Goal: Complete application form

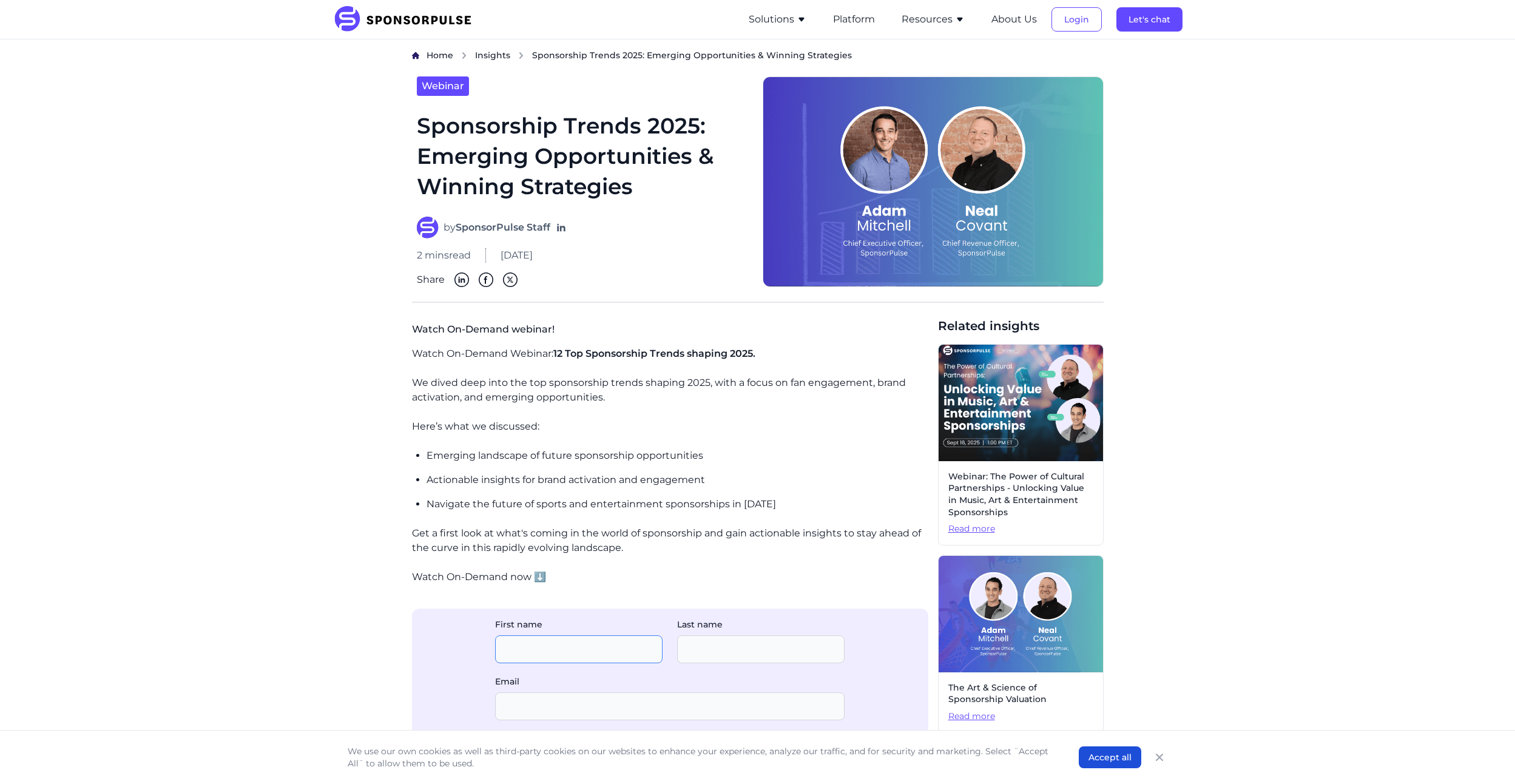
click at [598, 655] on input "First name" at bounding box center [578, 649] width 167 height 28
type input "[PERSON_NAME]"
type input "[GEOGRAPHIC_DATA]"
type input "[PERSON_NAME][EMAIL_ADDRESS][DOMAIN_NAME]"
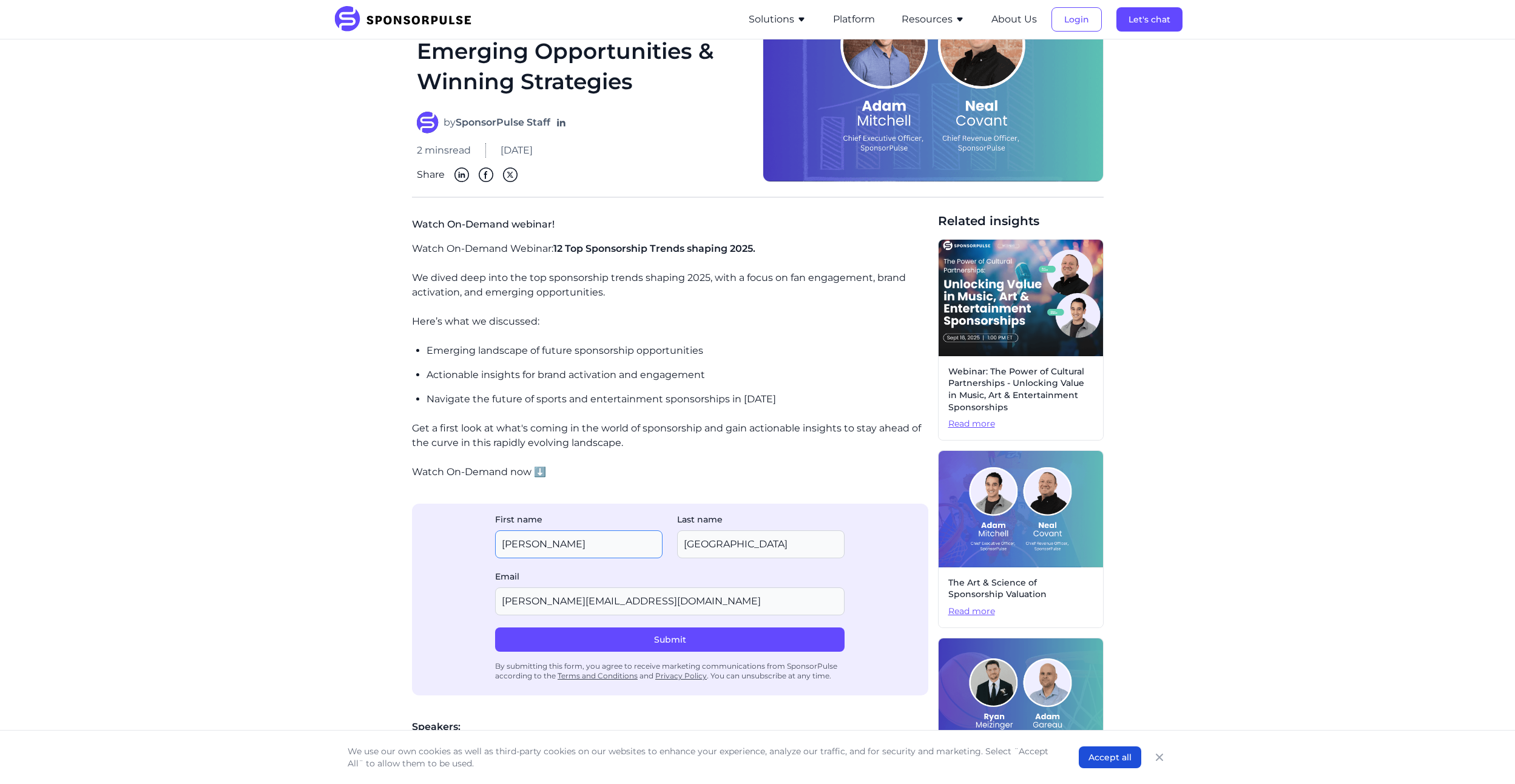
scroll to position [121, 0]
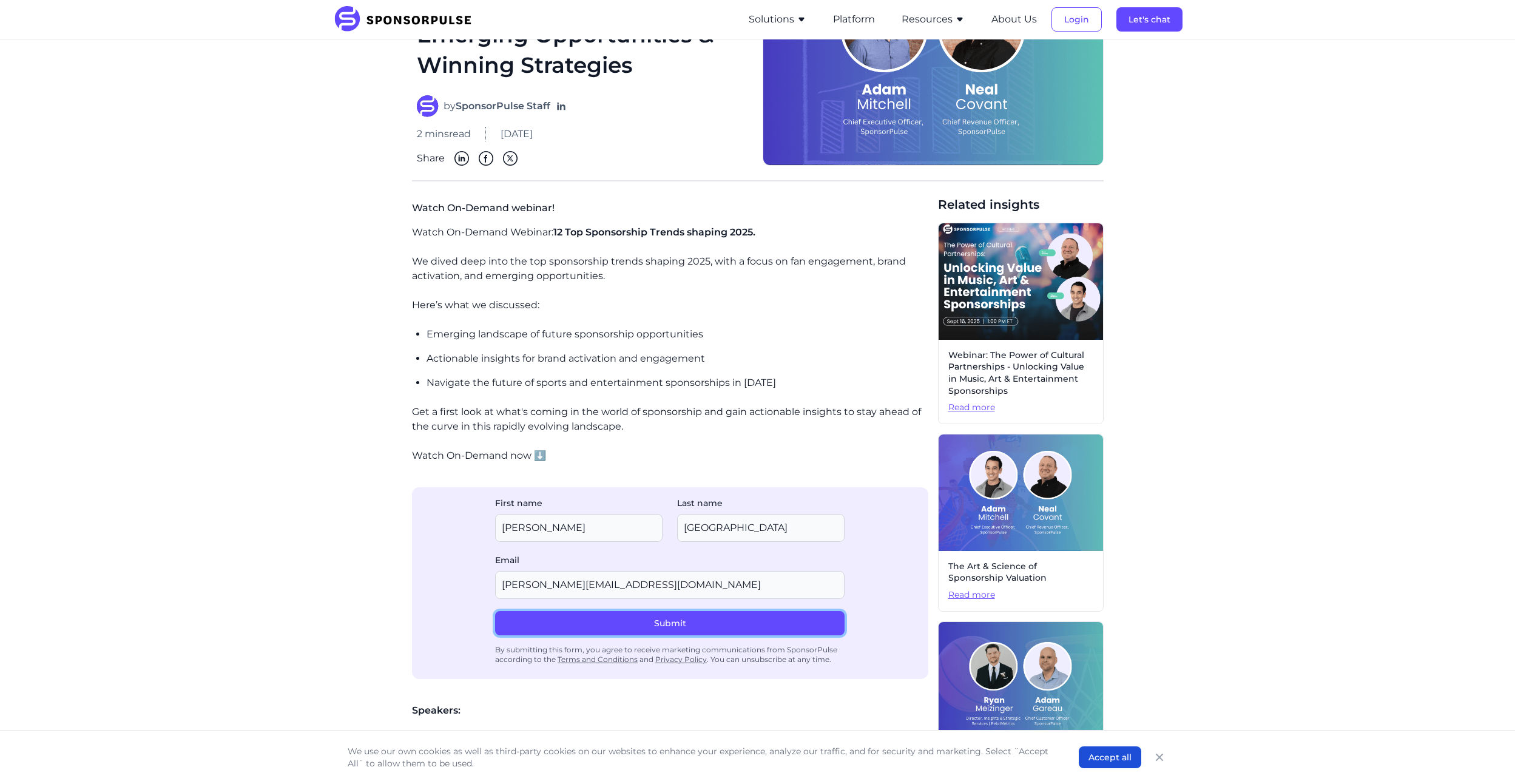
click at [745, 626] on button "Submit" at bounding box center [669, 622] width 350 height 24
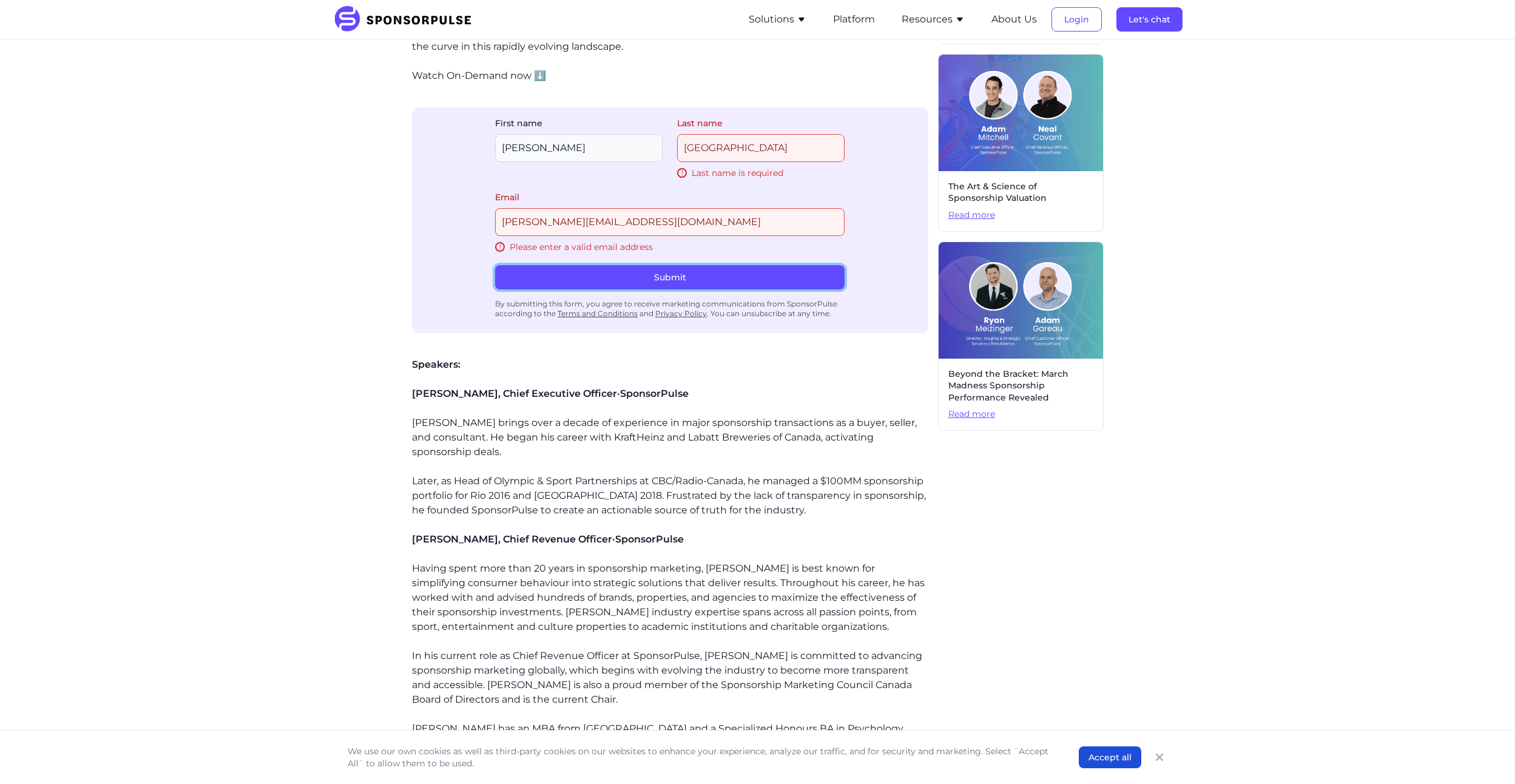
scroll to position [487, 0]
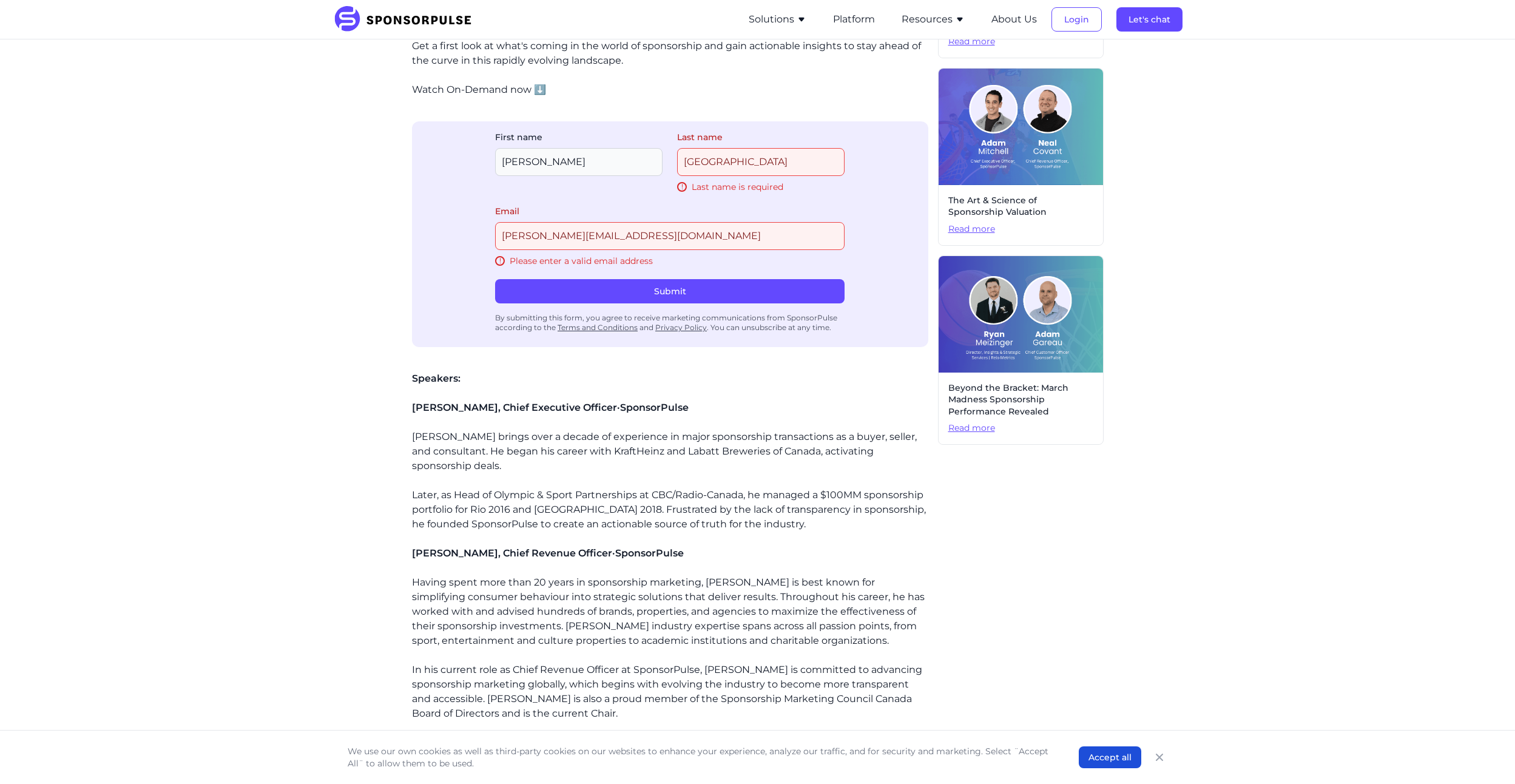
click at [695, 163] on input "Last name" at bounding box center [760, 162] width 167 height 28
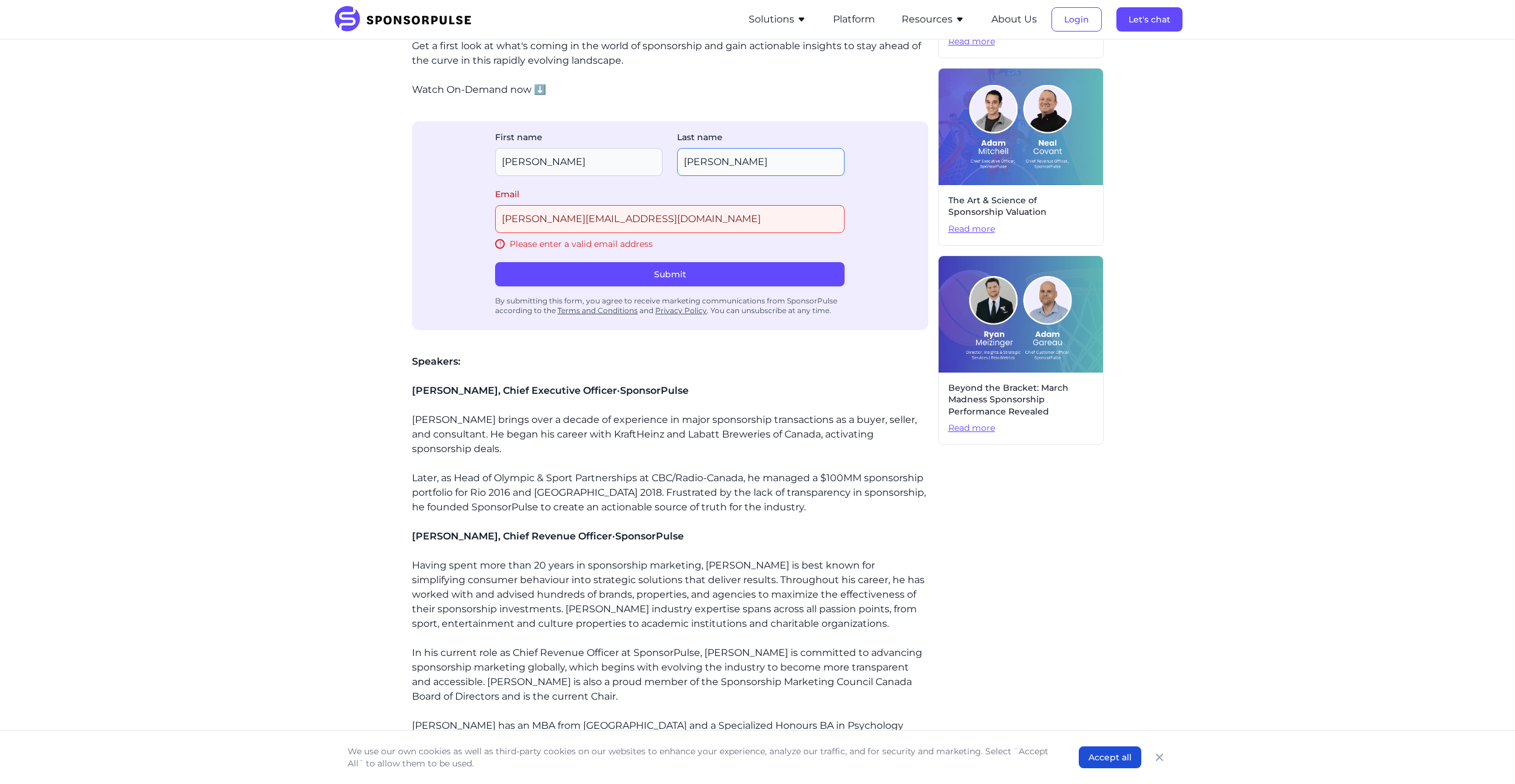
type input "[PERSON_NAME]"
drag, startPoint x: 1248, startPoint y: 185, endPoint x: 1150, endPoint y: 210, distance: 101.1
click at [1248, 185] on div "Home Insights Sponsorship Trends 2025: Emerging Opportunities & Winning Strateg…" at bounding box center [758, 163] width 1515 height 1224
click at [686, 274] on button "Submit" at bounding box center [669, 274] width 350 height 24
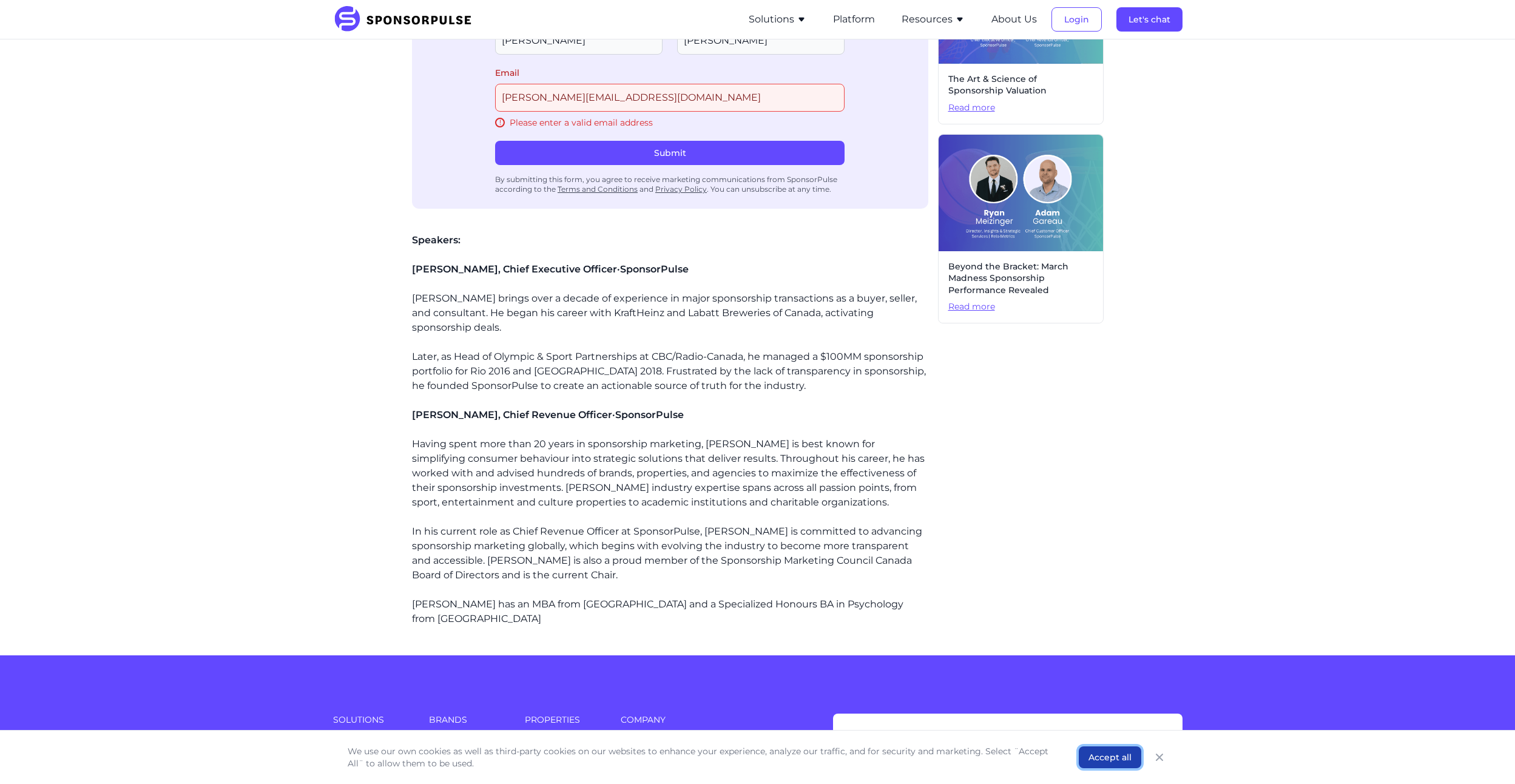
click at [1104, 760] on button "Accept all" at bounding box center [1110, 757] width 62 height 22
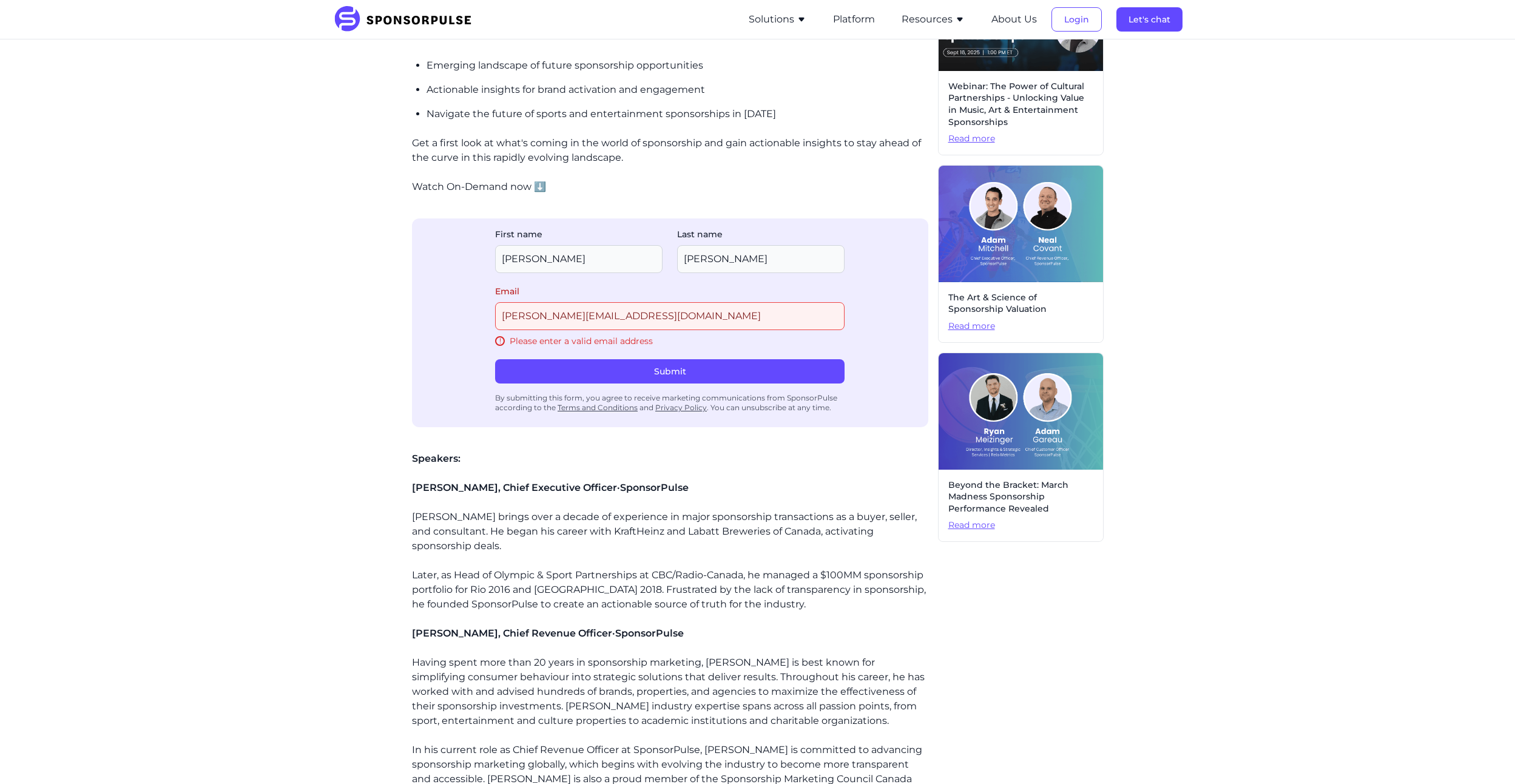
scroll to position [365, 0]
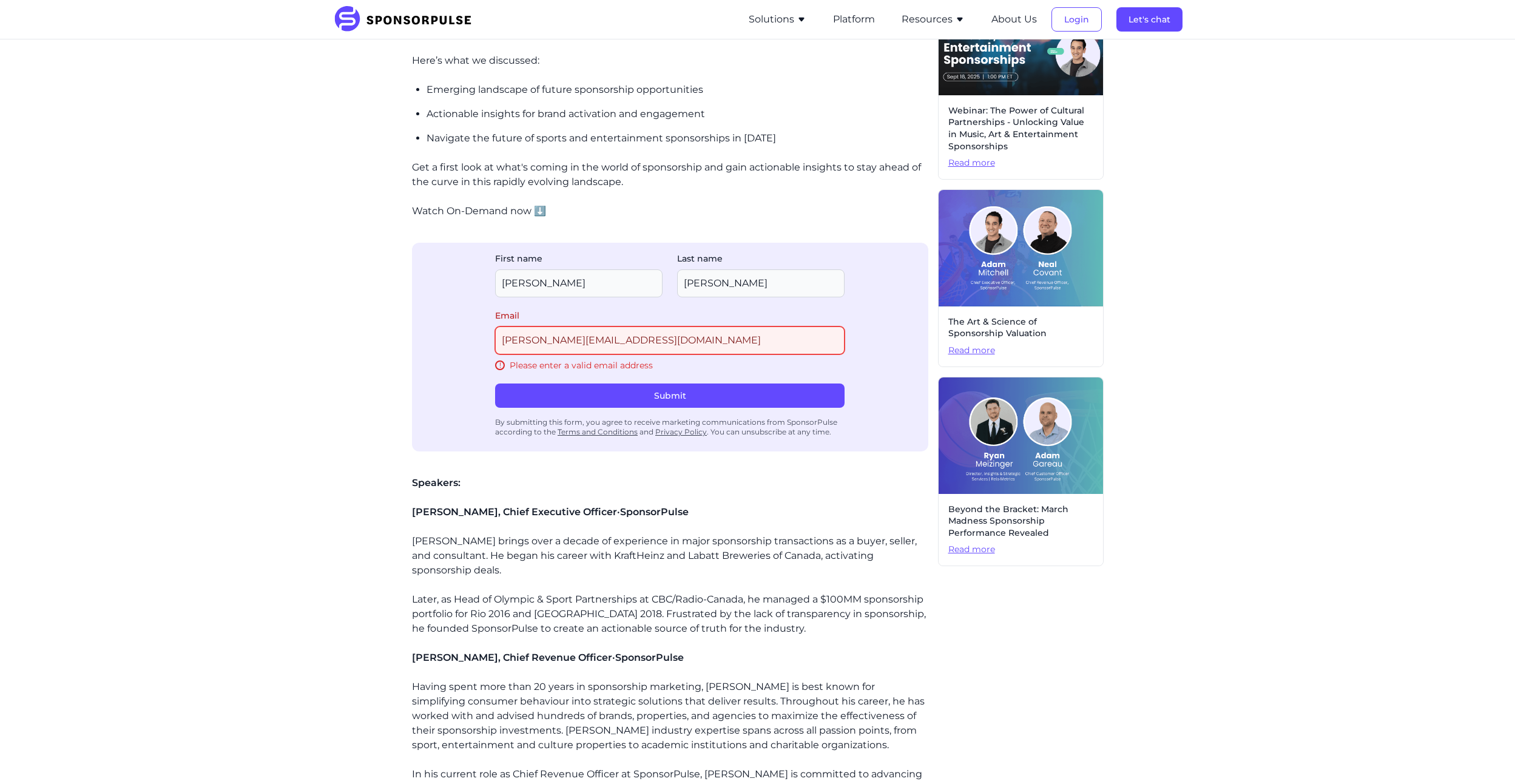
click at [651, 335] on input "[PERSON_NAME][EMAIL_ADDRESS][DOMAIN_NAME]" at bounding box center [669, 340] width 350 height 28
click at [622, 336] on input "[PERSON_NAME][EMAIL_ADDRESS][DOMAIN_NAME]" at bounding box center [669, 340] width 350 height 28
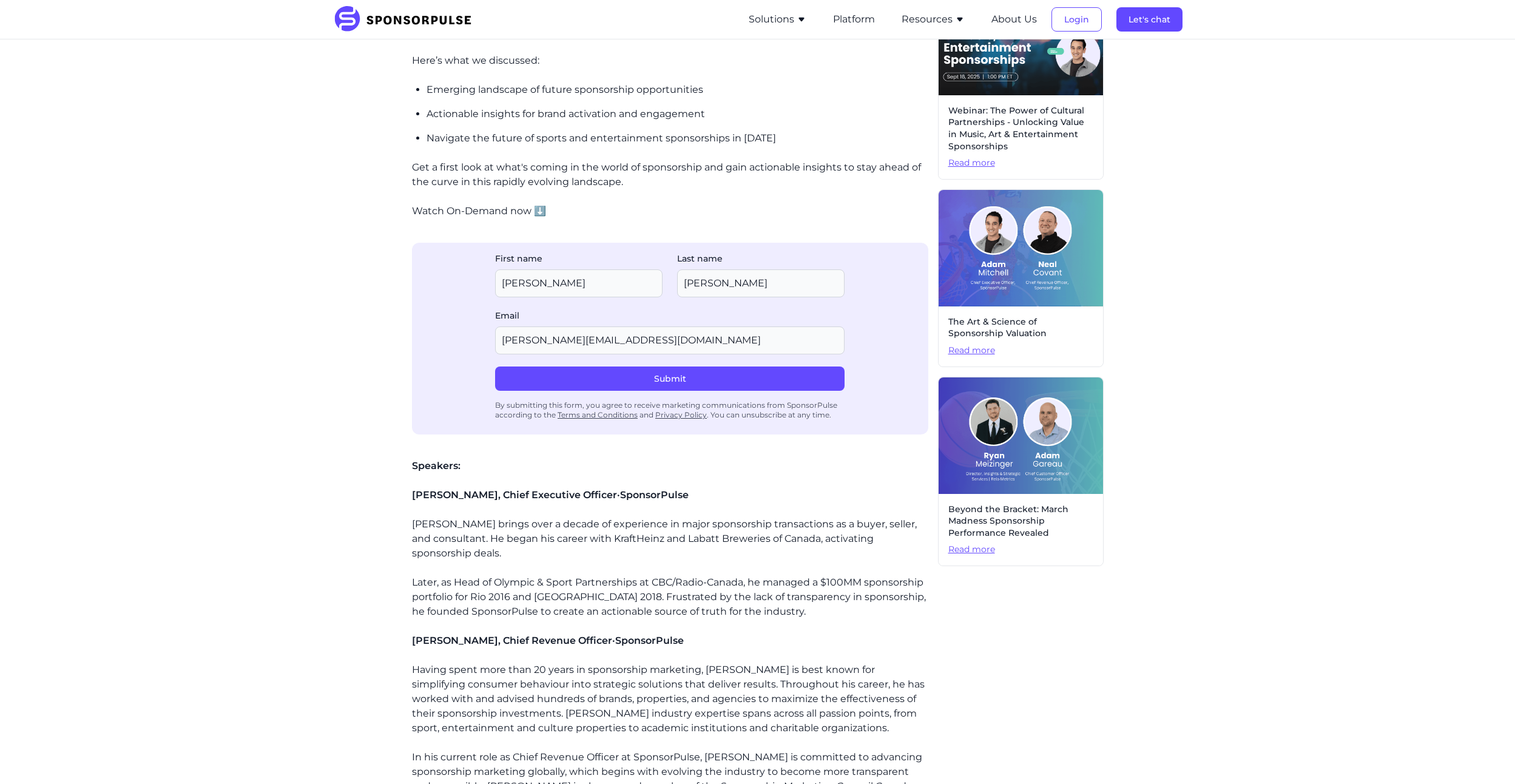
click at [376, 307] on div "Home Insights Sponsorship Trends 2025: Emerging Opportunities & Winning Strateg…" at bounding box center [758, 277] width 830 height 1188
click at [634, 380] on button "Submit" at bounding box center [669, 378] width 350 height 24
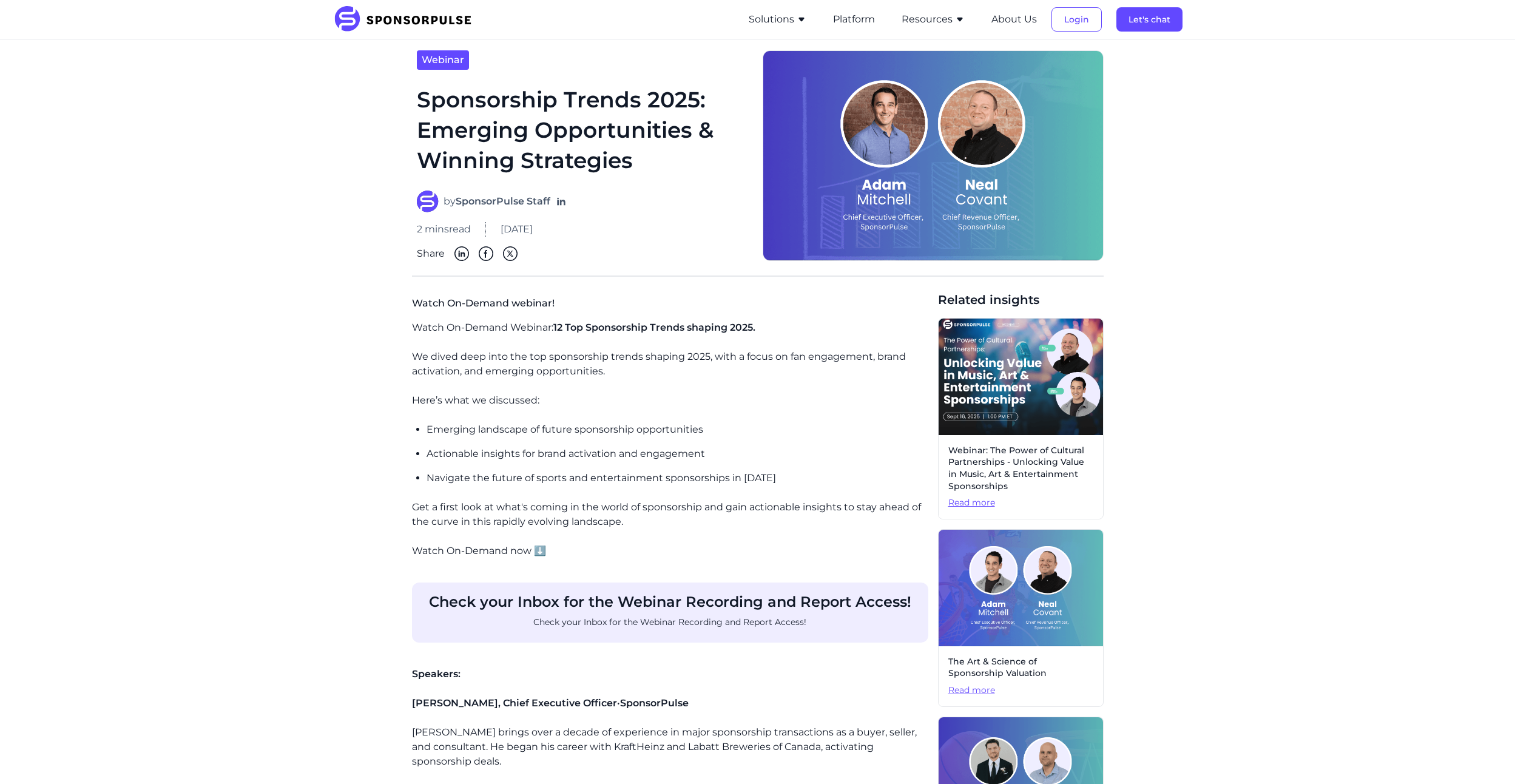
scroll to position [2, 0]
